Goal: Task Accomplishment & Management: Complete application form

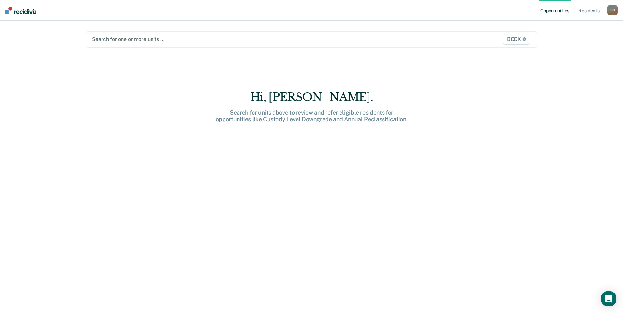
click at [122, 40] on div at bounding box center [245, 39] width 307 height 7
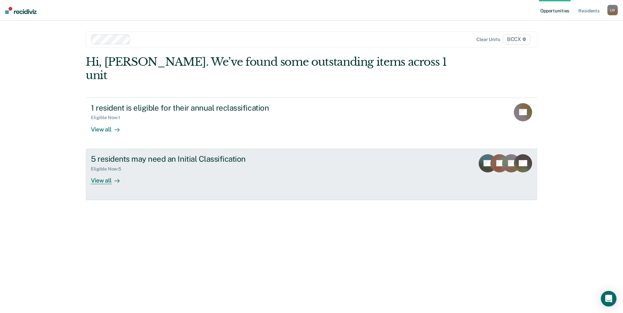
click at [132, 165] on div "5 residents may need an Initial Classification Eligible Now : 5 View all" at bounding box center [213, 169] width 244 height 30
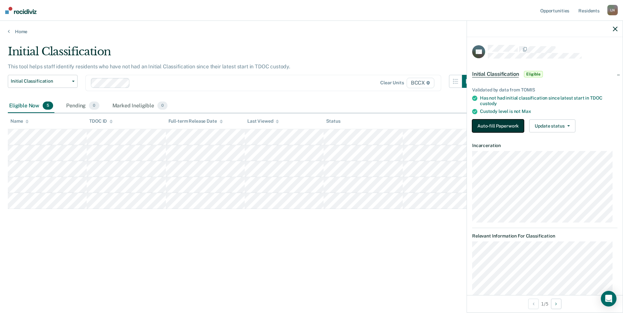
click at [481, 126] on button "Auto-fill Paperwork" at bounding box center [498, 126] width 52 height 13
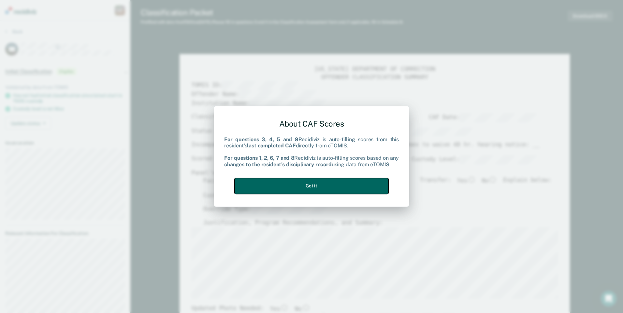
click at [364, 183] on button "Got it" at bounding box center [312, 186] width 154 height 16
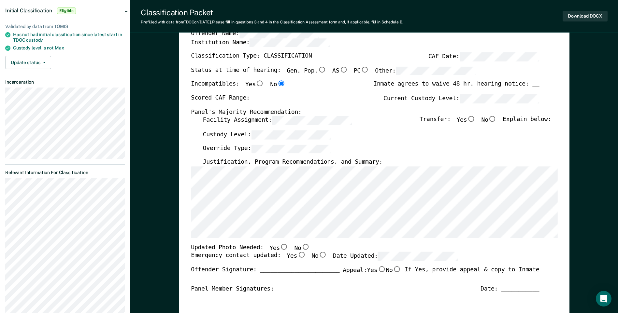
scroll to position [65, 0]
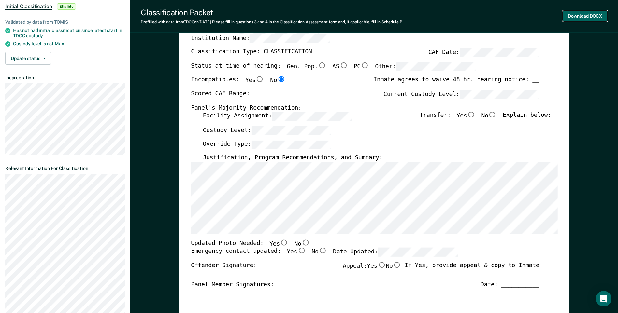
click at [575, 17] on button "Download DOCX" at bounding box center [585, 16] width 45 height 11
type textarea "x"
